Goal: Find contact information: Find contact information

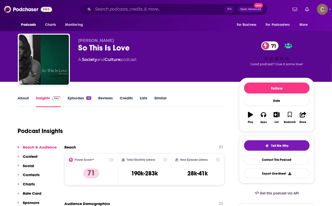
click at [77, 100] on link "Episodes 52" at bounding box center [79, 102] width 23 height 12
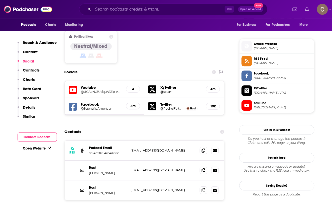
scroll to position [387, 0]
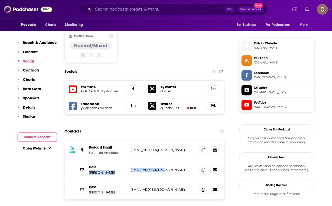
drag, startPoint x: 90, startPoint y: 151, endPoint x: 147, endPoint y: 154, distance: 57.2
click at [147, 160] on div "Host Steve Mirsky sciamsteve@aol.com sciamsteve@aol.com" at bounding box center [145, 170] width 160 height 20
copy div "Steve Mirsky sciamsteve@aol.com"
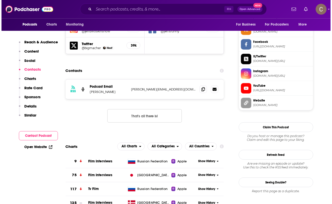
scroll to position [467, 0]
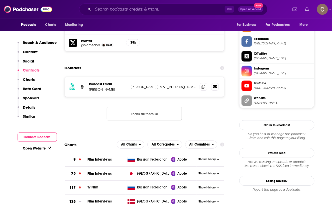
drag, startPoint x: 149, startPoint y: 56, endPoint x: 149, endPoint y: 59, distance: 2.8
click at [149, 77] on div "RSS Podcast Email Jeff Dwoskin jeff@jeffisfunny.com jeff@jeffisfunny.com" at bounding box center [145, 87] width 160 height 20
click at [149, 85] on p "jeff@jeffisfunny.com" at bounding box center [163, 87] width 65 height 4
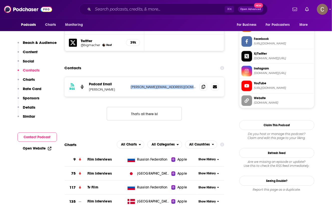
copy div "jeff@jeffisfunny.com jeff@jeffisfunny.com"
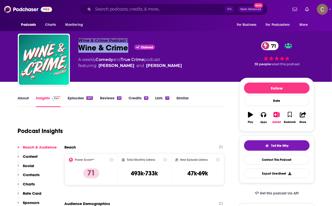
drag, startPoint x: 128, startPoint y: 48, endPoint x: 75, endPoint y: 41, distance: 52.6
click at [75, 41] on div "Wine & Crime Podcast Wine & Crime Claimed 71 A weekly Comedy and True Crime pod…" at bounding box center [166, 61] width 297 height 54
copy div "Wine & Crime Podcast Wine & Crime"
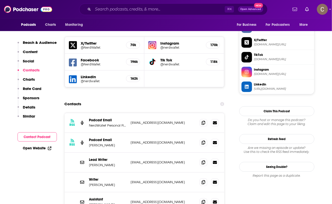
scroll to position [463, 0]
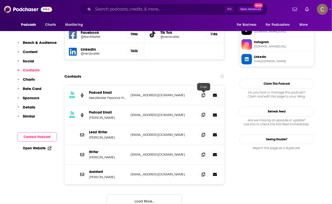
click at [203, 113] on icon at bounding box center [204, 115] width 4 height 4
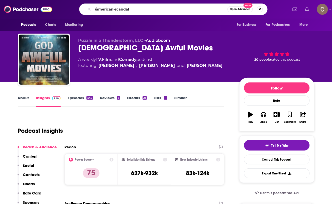
click at [116, 10] on input "/american-scandal" at bounding box center [160, 9] width 135 height 8
type input "american scandal"
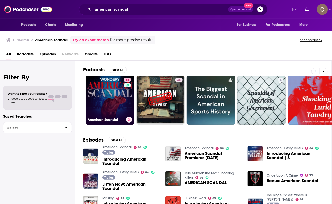
click at [113, 98] on link "86 American Scandal" at bounding box center [110, 100] width 49 height 49
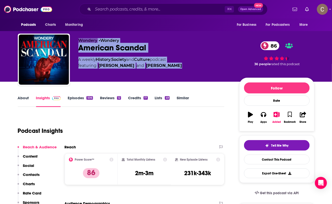
drag, startPoint x: 180, startPoint y: 69, endPoint x: 79, endPoint y: 40, distance: 104.1
click at [79, 40] on div "Wondery • Wondery American Scandal 86 A weekly History , Society and Culture po…" at bounding box center [154, 58] width 153 height 40
copy div "Wondery • Wondery American Scandal 86 A weekly History , Society and Culture po…"
